Goal: Check status

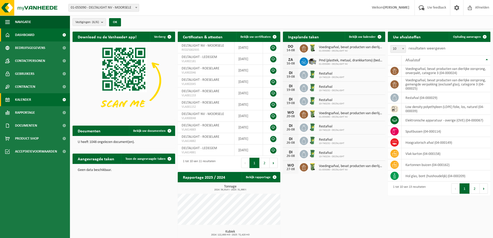
click at [26, 95] on span "Kalender" at bounding box center [23, 99] width 16 height 13
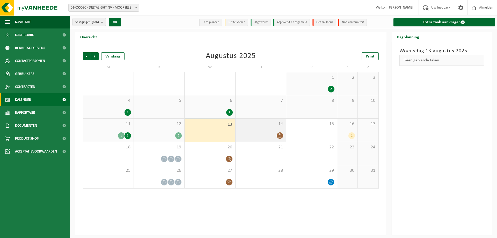
click at [247, 128] on div "14" at bounding box center [261, 130] width 51 height 23
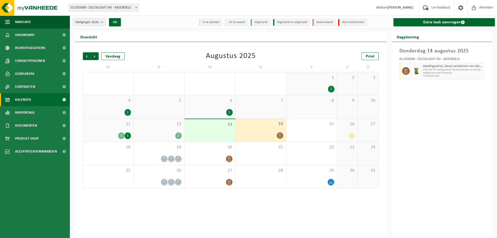
click at [248, 127] on div "14" at bounding box center [261, 130] width 51 height 23
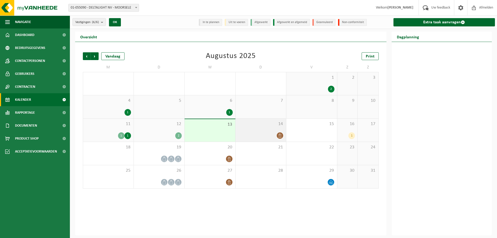
click at [251, 127] on div "14" at bounding box center [261, 130] width 51 height 23
